Goal: Information Seeking & Learning: Learn about a topic

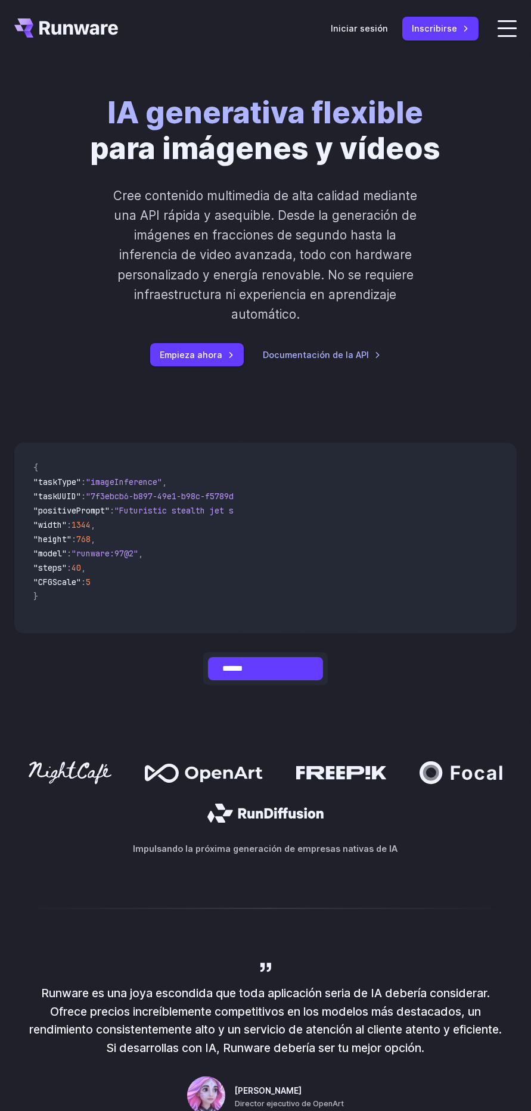
click at [500, 28] on span at bounding box center [507, 28] width 19 height 2
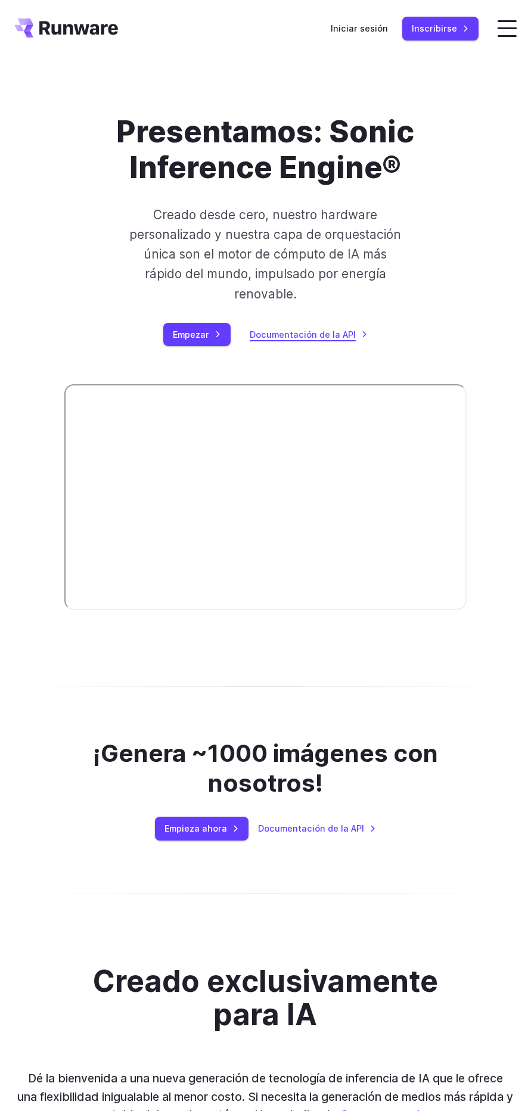
click at [288, 334] on font "Documentación de la API" at bounding box center [303, 335] width 106 height 10
